Goal: Check status: Check status

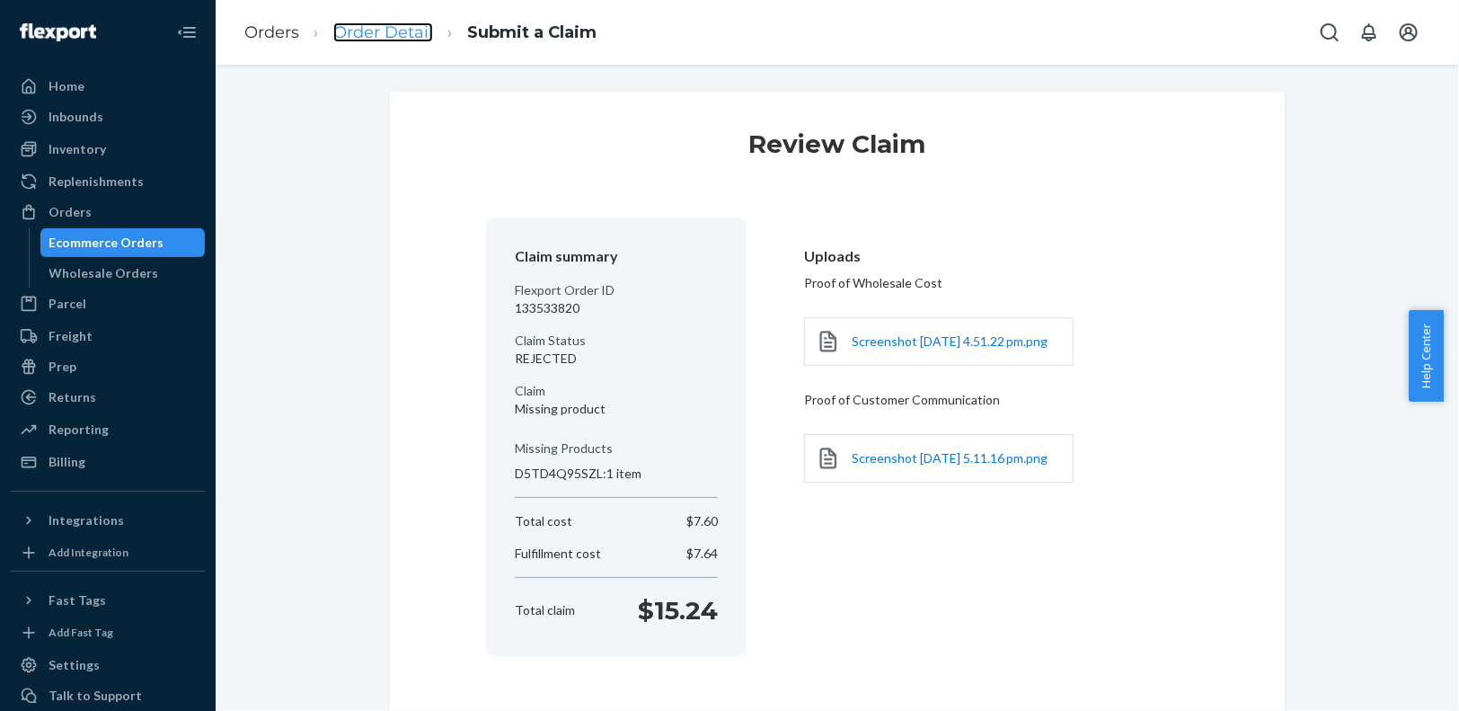
click at [398, 39] on link "Order Detail" at bounding box center [383, 32] width 100 height 20
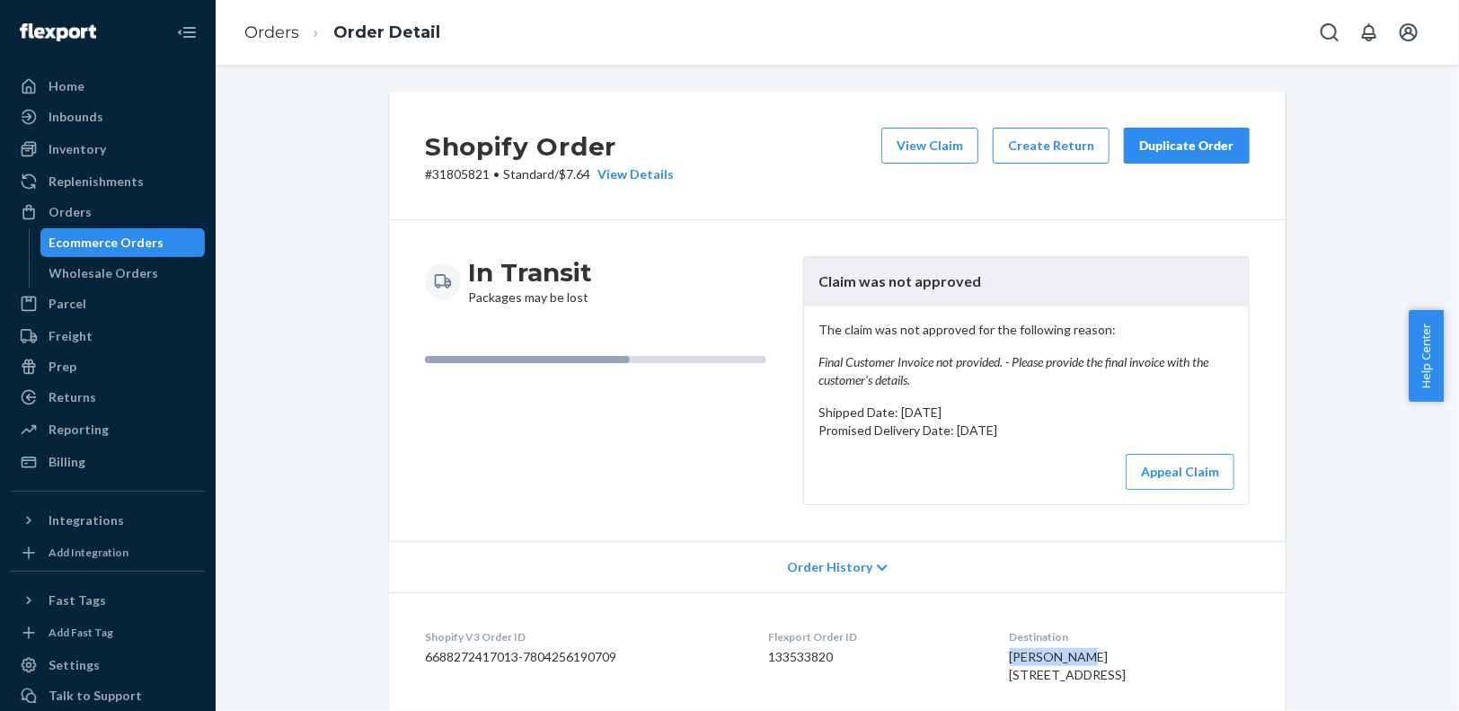
drag, startPoint x: 1072, startPoint y: 658, endPoint x: 979, endPoint y: 660, distance: 92.6
click at [979, 660] on dl "Shopify V3 Order ID 6688272417013-7804256190709 Flexport Order ID 133533820 Des…" at bounding box center [837, 692] width 897 height 200
copy span "Saeed Rouhi"
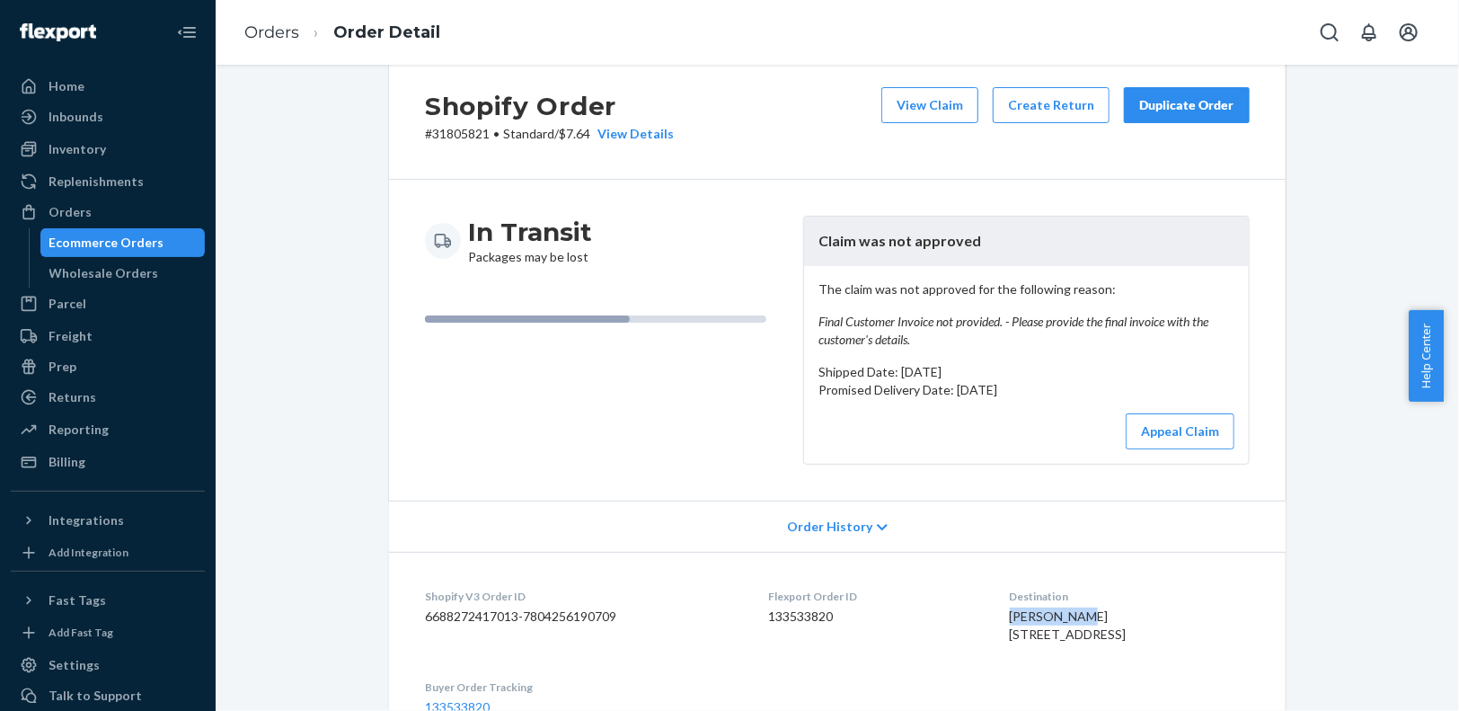
scroll to position [41, 0]
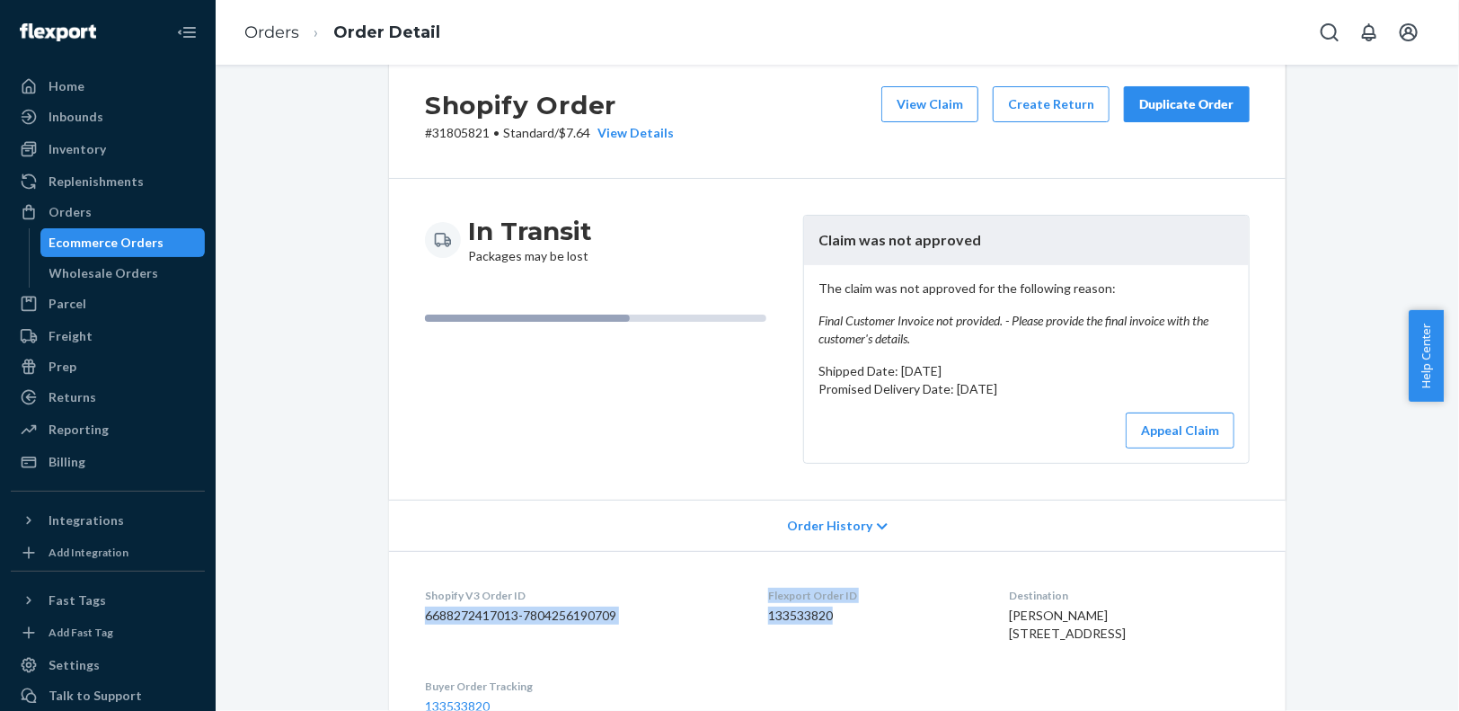
drag, startPoint x: 819, startPoint y: 624, endPoint x: 747, endPoint y: 592, distance: 78.5
click at [740, 597] on dl "Shopify V3 Order ID 6688272417013-7804256190709 Flexport Order ID 133533820 Des…" at bounding box center [837, 651] width 897 height 200
click at [712, 600] on dt "Shopify V3 Order ID" at bounding box center [582, 595] width 315 height 15
drag, startPoint x: 839, startPoint y: 612, endPoint x: 754, endPoint y: 597, distance: 86.7
click at [754, 597] on dl "Shopify V3 Order ID 6688272417013-7804256190709 Flexport Order ID 133533820 Des…" at bounding box center [837, 651] width 897 height 200
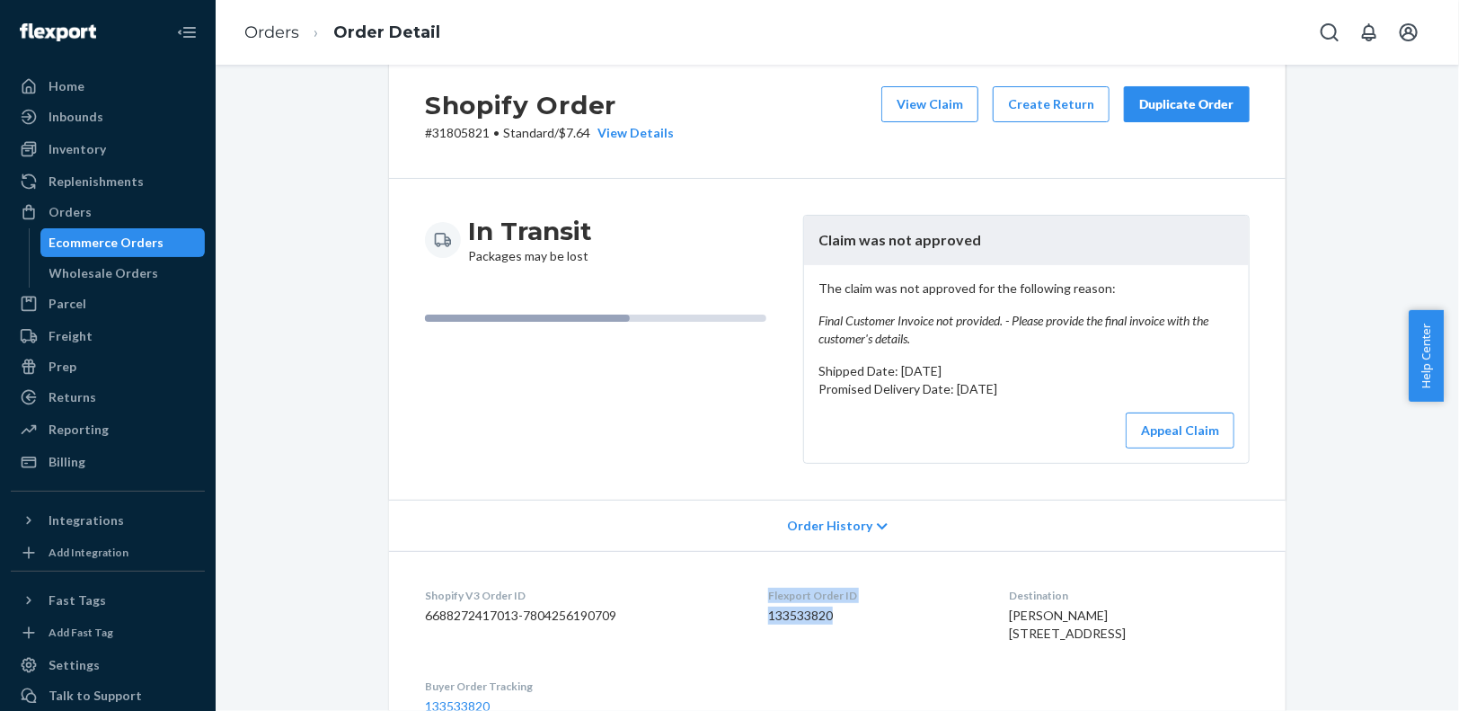
copy div "Flexport Order ID 133533820"
drag, startPoint x: 481, startPoint y: 130, endPoint x: 412, endPoint y: 132, distance: 69.2
click at [412, 132] on div "Shopify Order # 31805821 • Standard / $7.64 View Details View Claim Create Retu…" at bounding box center [837, 114] width 897 height 129
copy p "# 31805821"
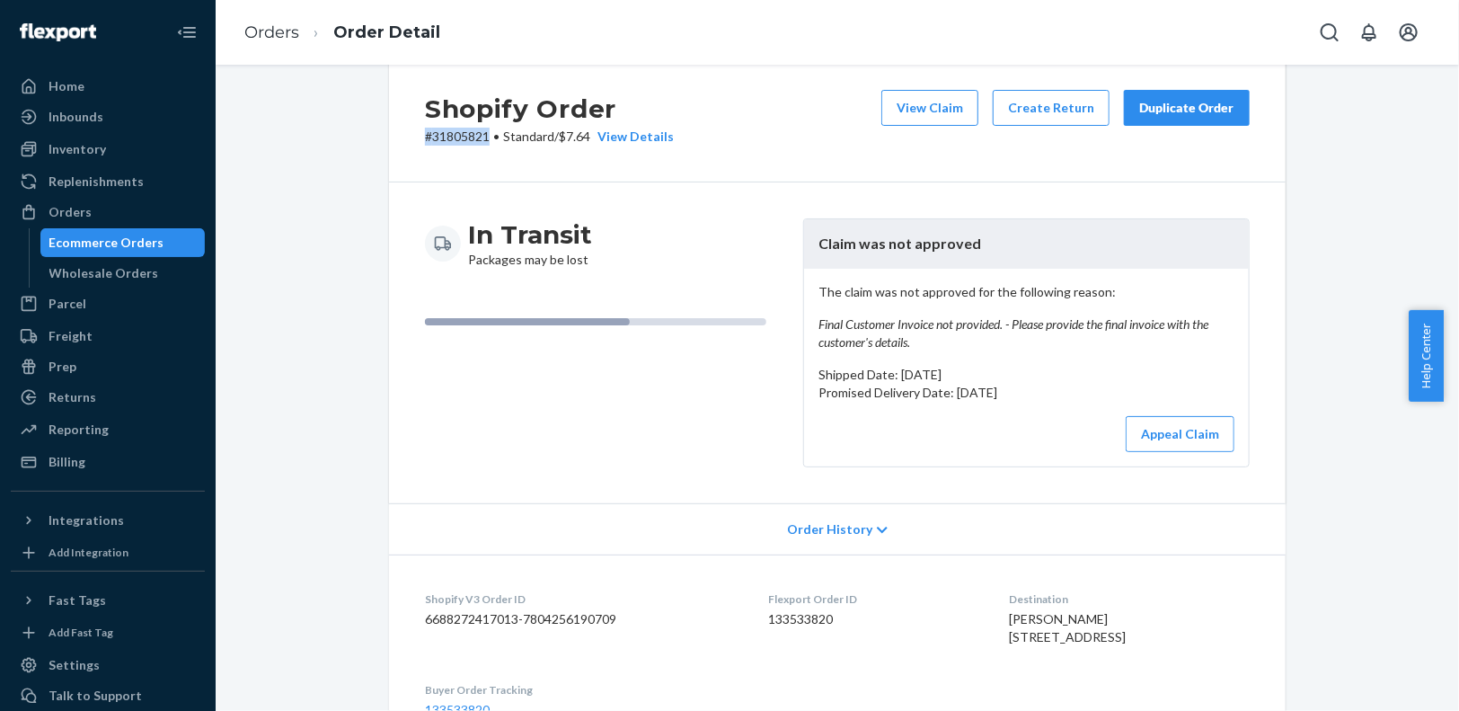
scroll to position [37, 0]
click at [945, 102] on button "View Claim" at bounding box center [930, 109] width 97 height 36
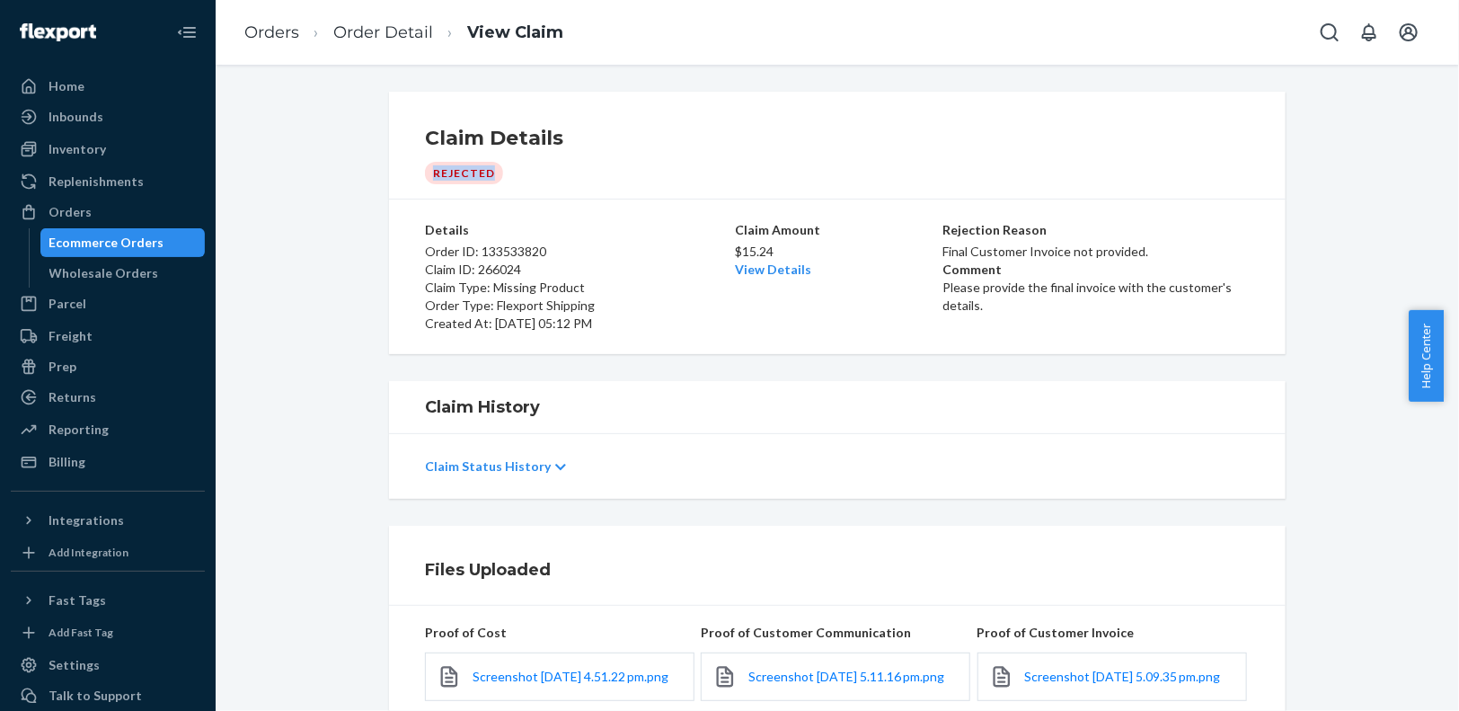
drag, startPoint x: 526, startPoint y: 175, endPoint x: 419, endPoint y: 159, distance: 108.2
click at [425, 157] on div "Claim Details Rejected" at bounding box center [837, 154] width 825 height 60
copy div "Rejected"
click at [383, 32] on link "Order Detail" at bounding box center [383, 32] width 100 height 20
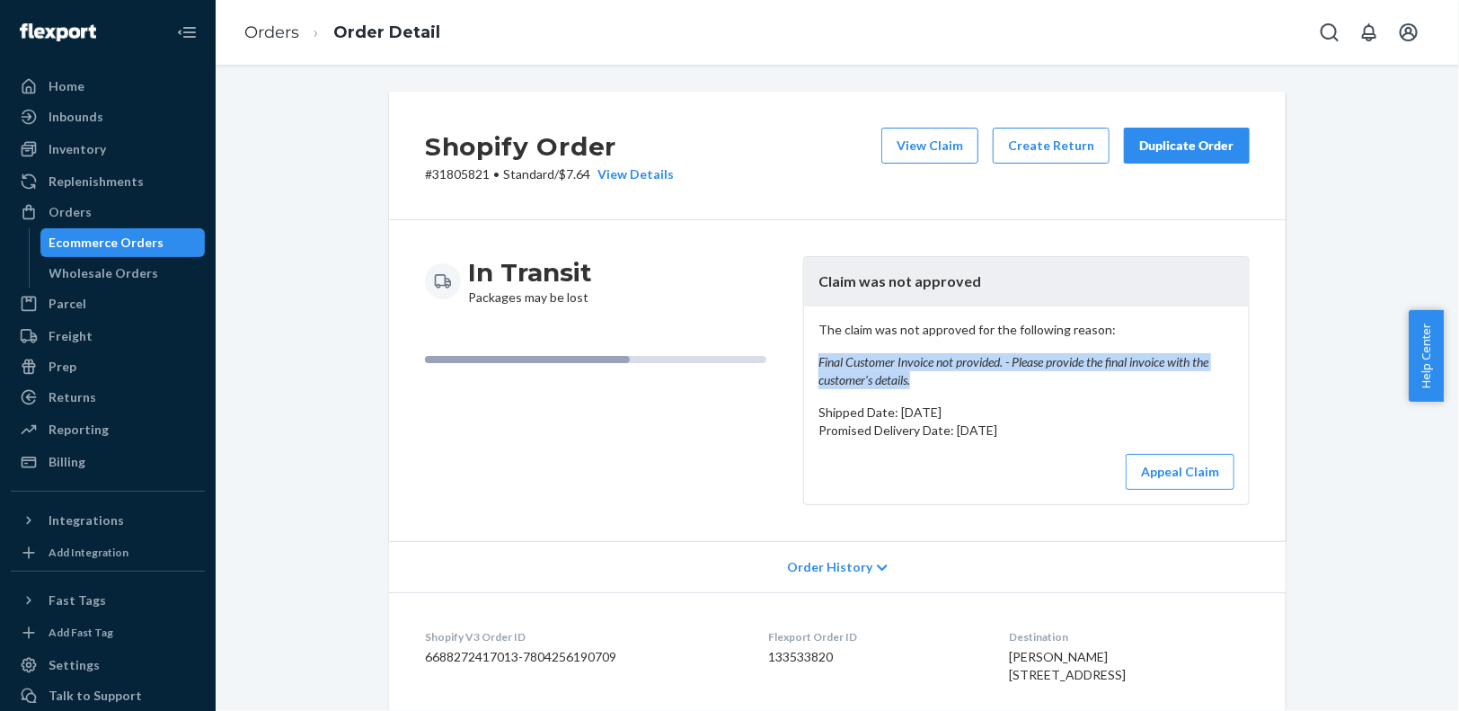
drag, startPoint x: 922, startPoint y: 382, endPoint x: 807, endPoint y: 363, distance: 116.6
click at [807, 363] on div "The claim was not approved for the following reason: Final Customer Invoice not…" at bounding box center [1026, 405] width 445 height 198
copy em "Final Customer Invoice not provided. - Please provide the final invoice with th…"
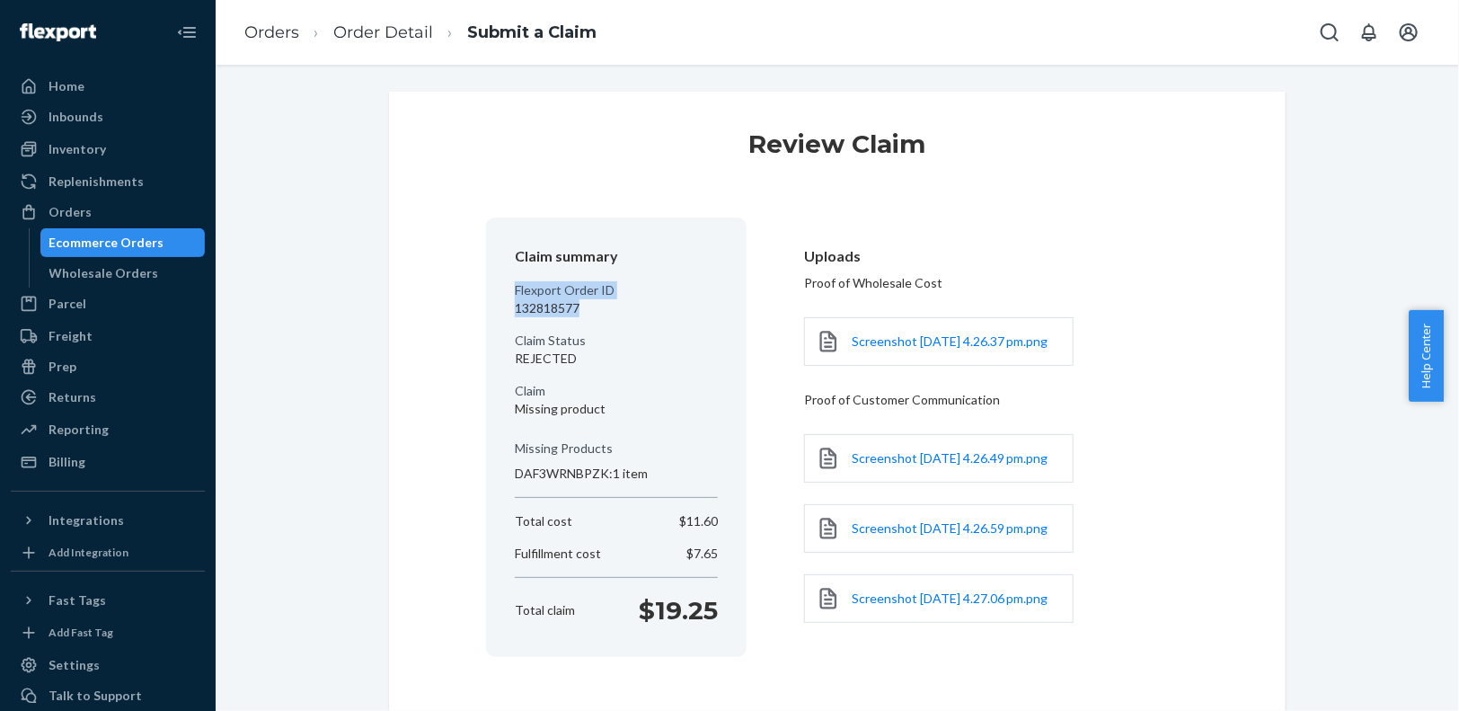
drag, startPoint x: 585, startPoint y: 318, endPoint x: 497, endPoint y: 290, distance: 92.4
click at [497, 290] on section "Claim summary Flexport Order ID 132818577 Claim Status REJECTED Claim Missing p…" at bounding box center [616, 436] width 261 height 439
copy div "Flexport Order ID 132818577"
click at [386, 36] on link "Order Detail" at bounding box center [383, 32] width 100 height 20
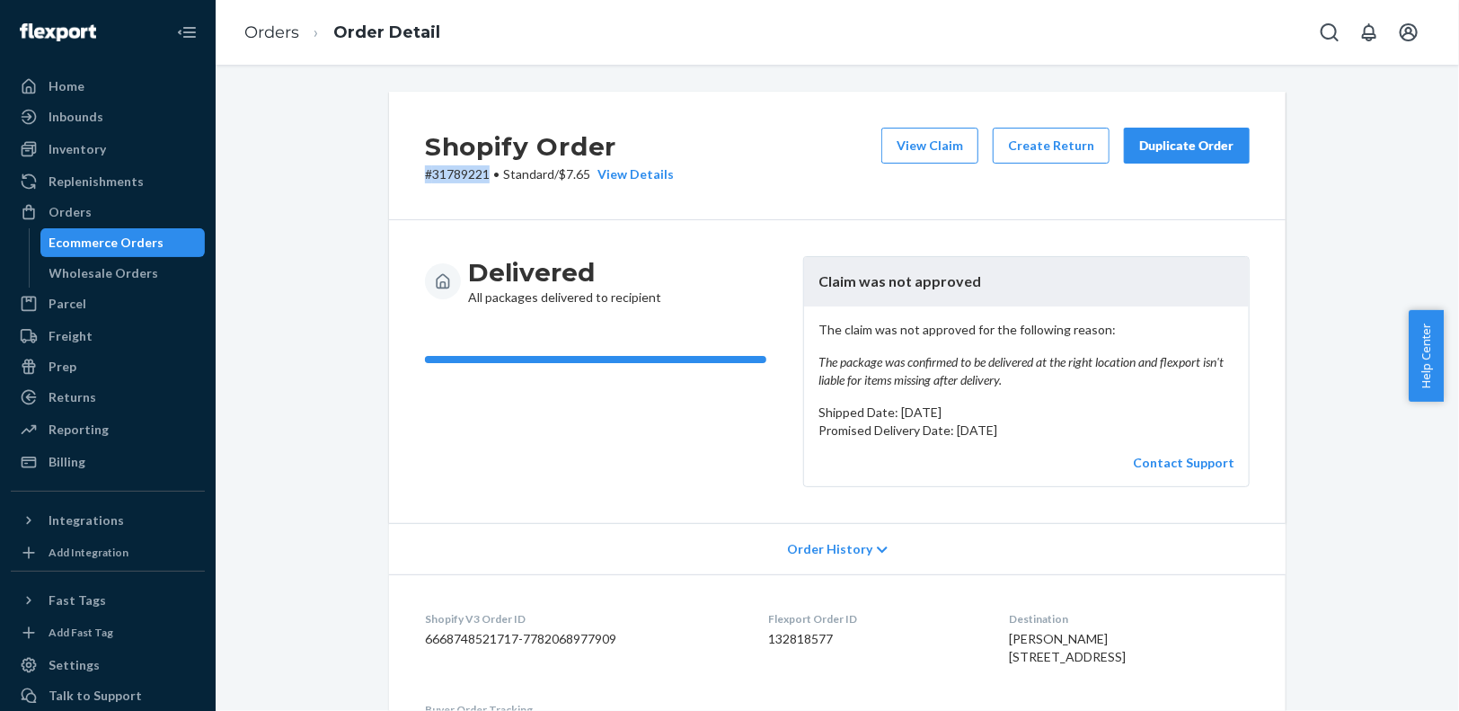
drag, startPoint x: 485, startPoint y: 168, endPoint x: 405, endPoint y: 169, distance: 80.0
click at [405, 169] on div "Shopify Order # 31789221 • Standard / $7.65 View Details View Claim Create Retu…" at bounding box center [837, 156] width 897 height 129
copy p "# 31789221"
drag, startPoint x: 1053, startPoint y: 634, endPoint x: 968, endPoint y: 633, distance: 85.4
click at [968, 633] on dl "Shopify V3 Order ID 6668748521717-7782068977909 Flexport Order ID 132818577 Des…" at bounding box center [837, 674] width 897 height 200
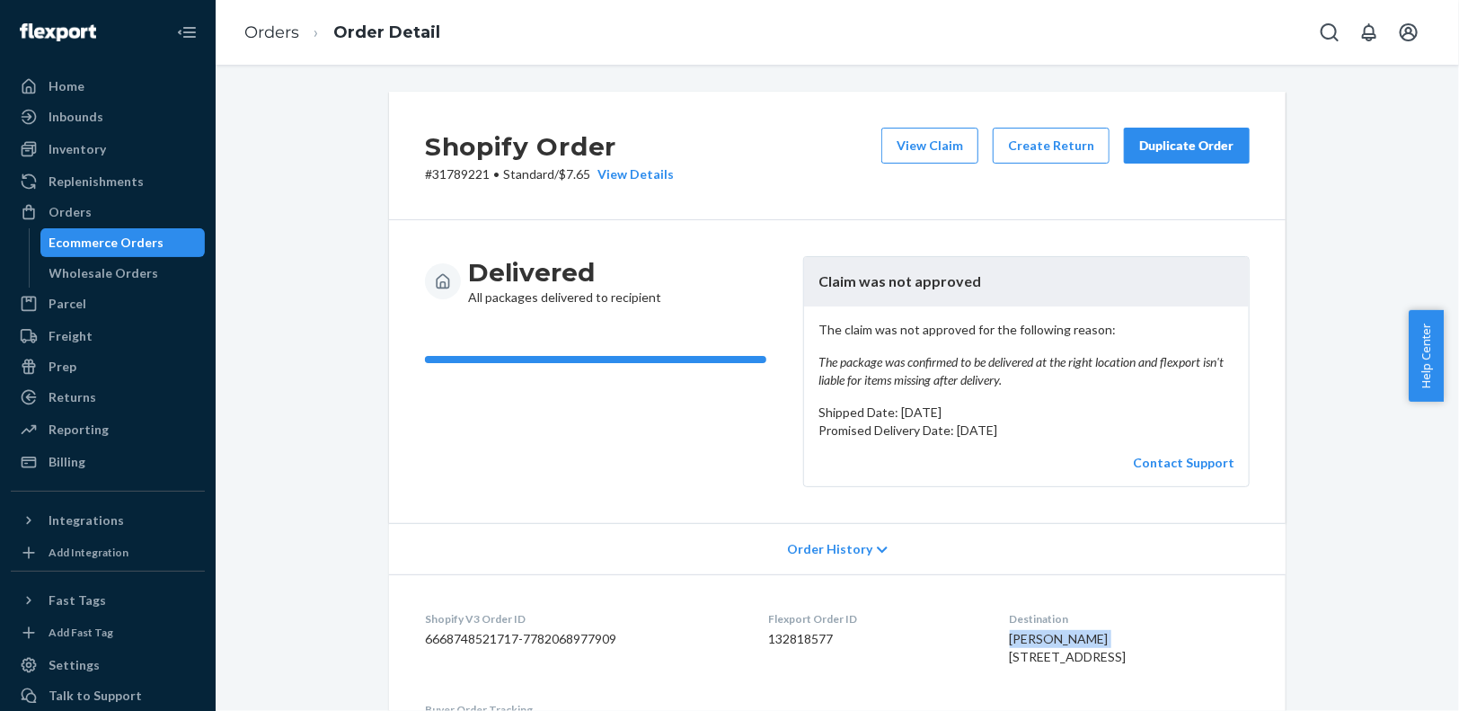
copy span "[PERSON_NAME]"
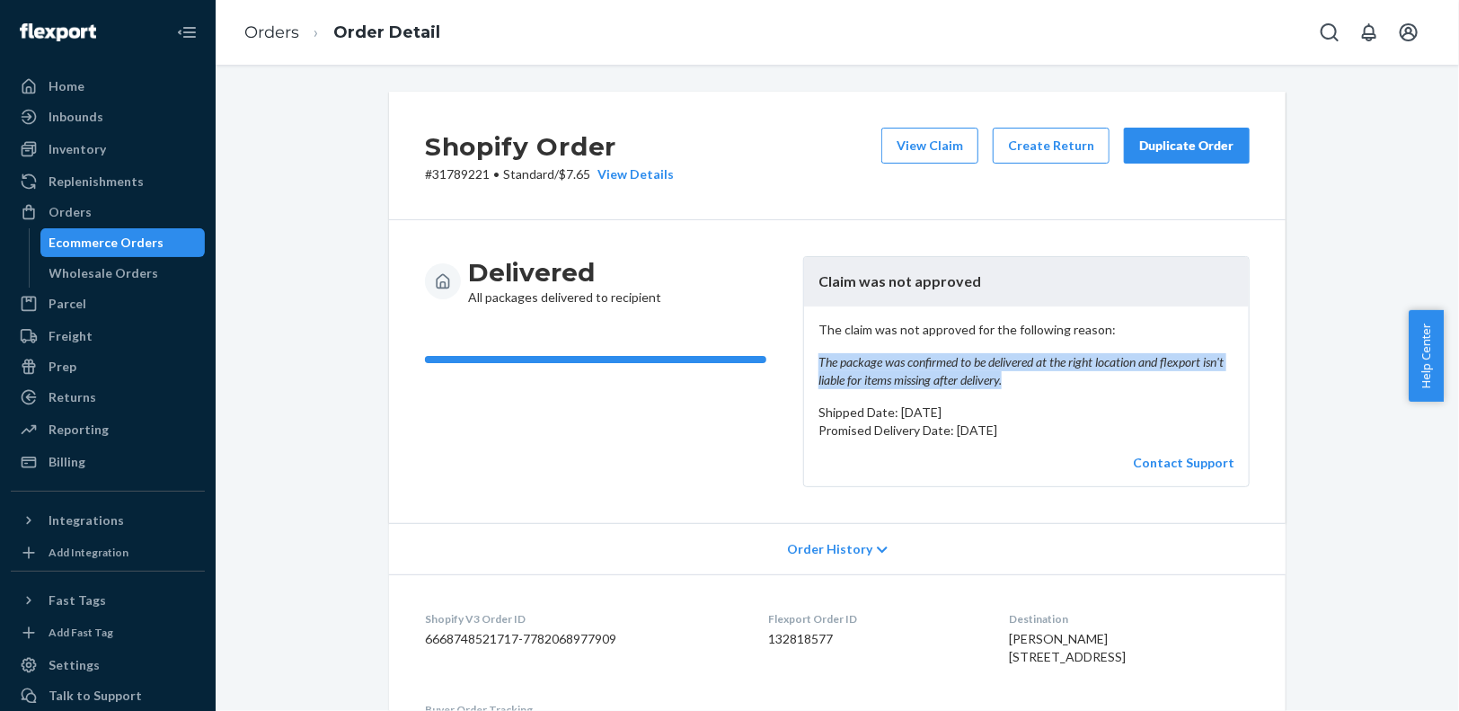
copy em "The package was confirmed to be delivered at the right location and flexport is…"
drag, startPoint x: 1006, startPoint y: 379, endPoint x: 810, endPoint y: 364, distance: 197.4
click at [810, 364] on div "The claim was not approved for the following reason: The package was confirmed …" at bounding box center [1026, 396] width 445 height 180
